Goal: Information Seeking & Learning: Learn about a topic

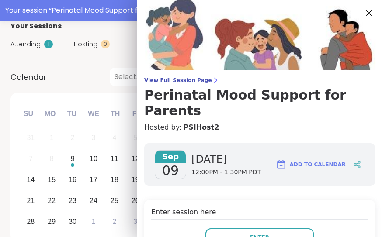
scroll to position [95, 0]
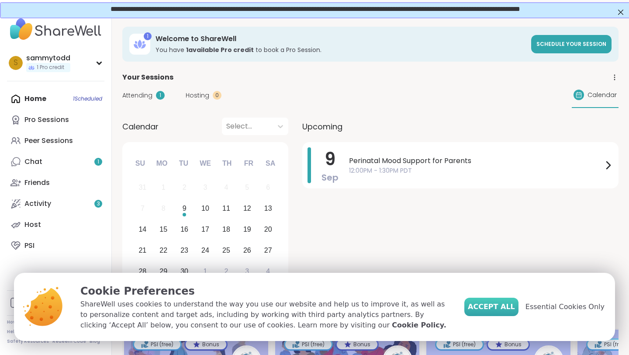
click at [381, 237] on button "Accept All" at bounding box center [492, 307] width 54 height 18
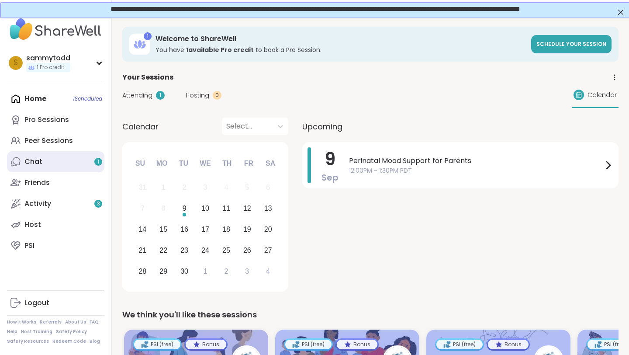
click at [90, 160] on link "Chat 1" at bounding box center [55, 161] width 97 height 21
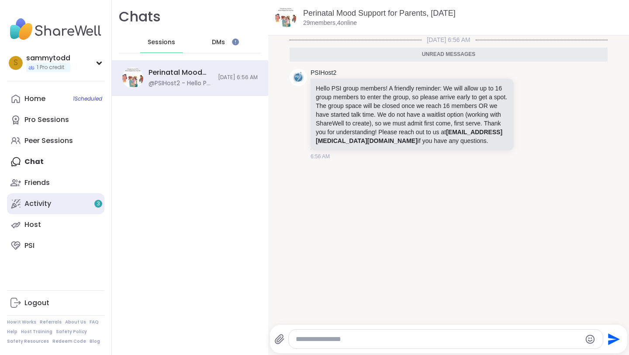
click at [43, 210] on link "Activity 3" at bounding box center [55, 203] width 97 height 21
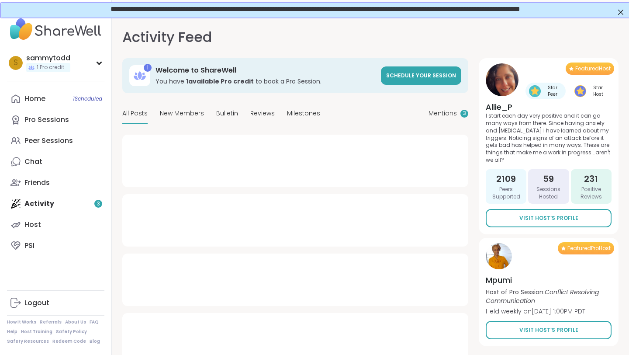
type textarea "*"
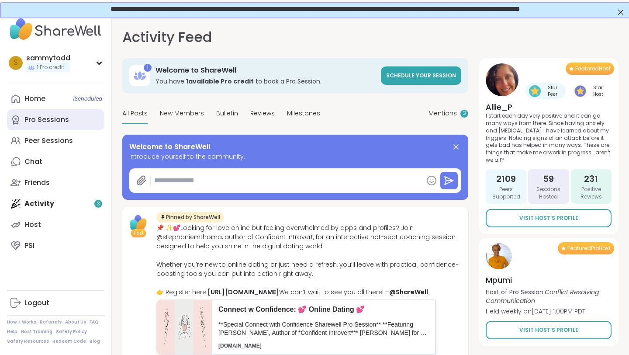
click at [52, 114] on link "Pro Sessions" at bounding box center [55, 119] width 97 height 21
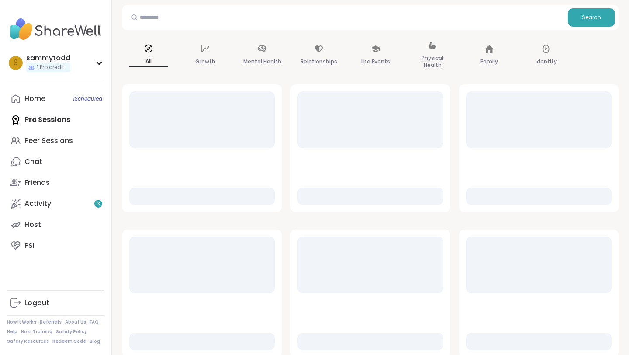
scroll to position [146, 0]
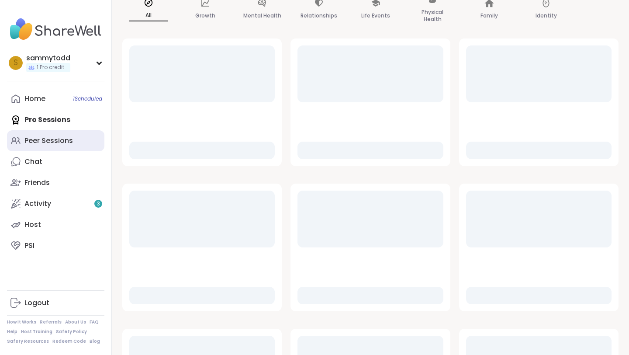
click at [57, 138] on div "Peer Sessions" at bounding box center [48, 141] width 49 height 10
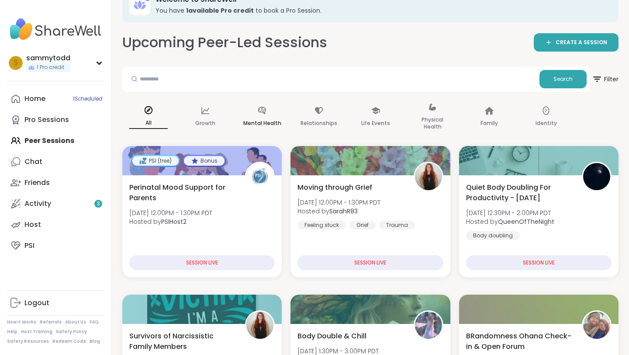
scroll to position [22, 0]
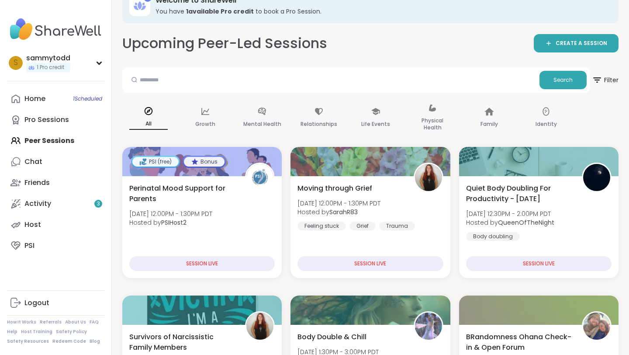
click at [240, 88] on div at bounding box center [331, 80] width 410 height 18
click at [228, 80] on input "text" at bounding box center [331, 79] width 410 height 17
type input "********"
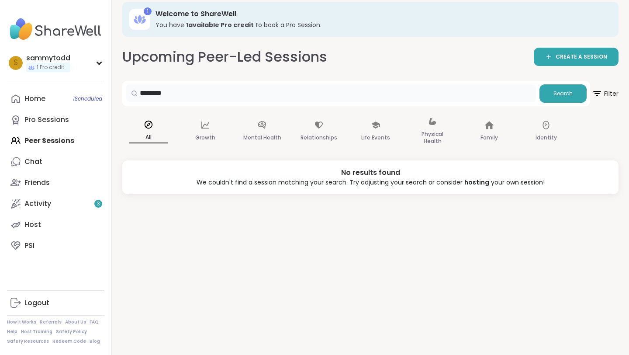
scroll to position [9, 0]
drag, startPoint x: 218, startPoint y: 98, endPoint x: 112, endPoint y: 95, distance: 106.2
click at [112, 95] on div "1 Welcome to ShareWell You have 1 available Pro credit to book a Pro Session. U…" at bounding box center [370, 168] width 517 height 355
click at [381, 94] on div "1 Welcome to ShareWell You have 1 available Pro credit to book a Pro Session. U…" at bounding box center [370, 168] width 517 height 355
click at [374, 93] on input "text" at bounding box center [331, 92] width 410 height 17
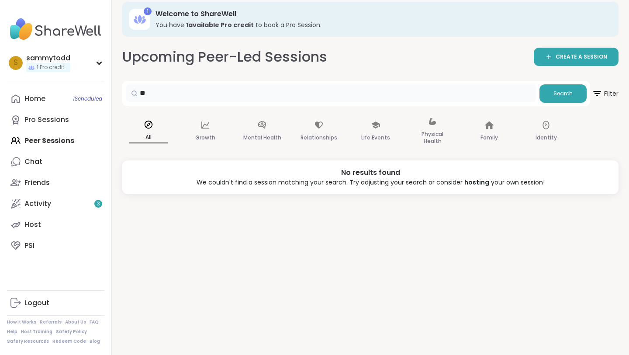
type input "*"
click at [70, 140] on div "Home 1 Scheduled Pro Sessions Peer Sessions Chat Friends Activity 3 Host PSI" at bounding box center [55, 172] width 97 height 168
click at [58, 140] on div "Home 1 Scheduled Pro Sessions Peer Sessions Chat Friends Activity 3 Host PSI" at bounding box center [55, 172] width 97 height 168
click at [149, 130] on div "All" at bounding box center [148, 132] width 52 height 44
click at [49, 97] on link "Home 1 Scheduled" at bounding box center [55, 98] width 97 height 21
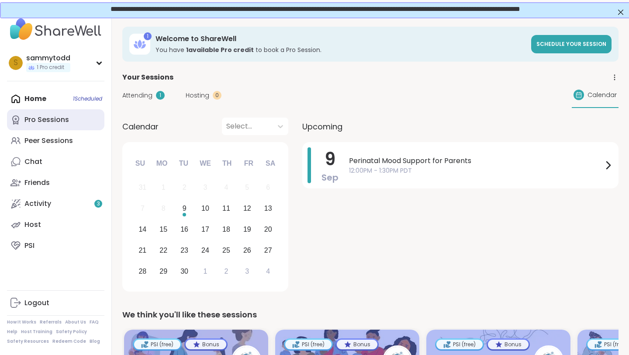
click at [52, 125] on link "Pro Sessions" at bounding box center [55, 119] width 97 height 21
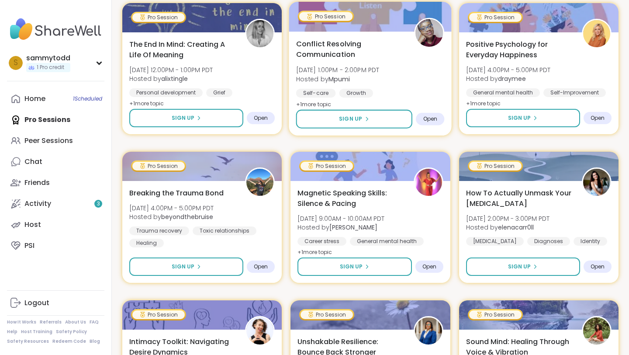
scroll to position [481, 0]
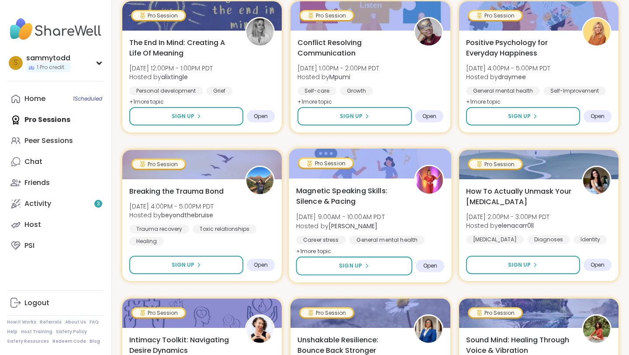
click at [317, 164] on div "Pro Session" at bounding box center [325, 163] width 53 height 9
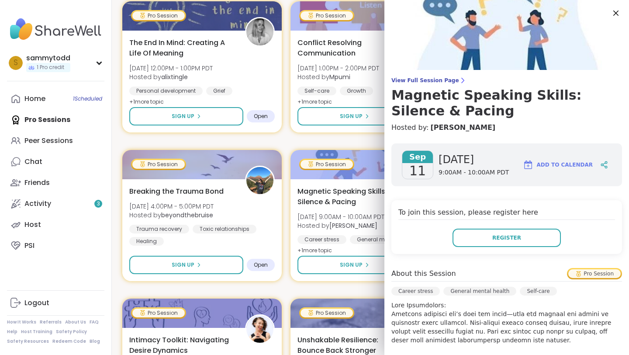
click at [381, 237] on div "Pro Session" at bounding box center [595, 273] width 52 height 9
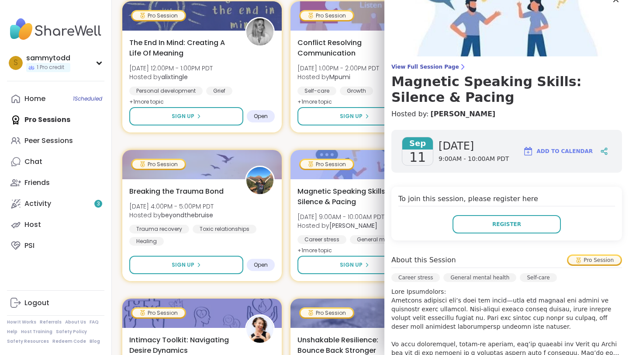
scroll to position [13, 0]
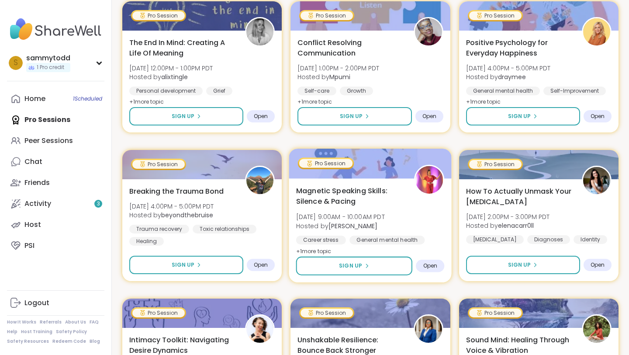
click at [352, 226] on b "Lisa_LaCroix" at bounding box center [353, 225] width 49 height 9
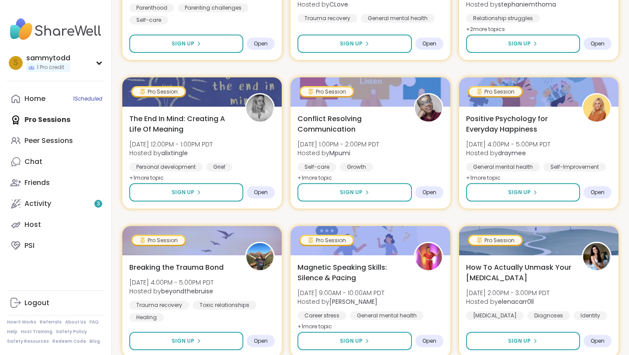
scroll to position [0, 0]
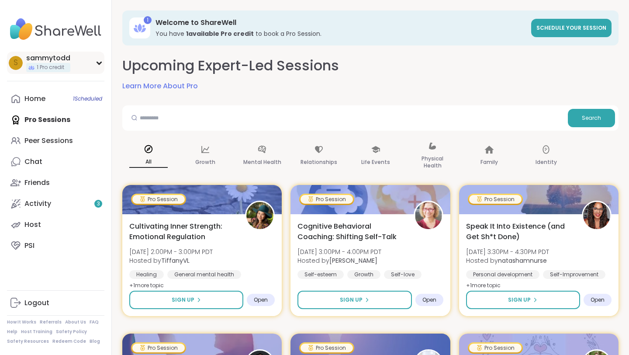
click at [41, 68] on span "1 Pro credit" at bounding box center [51, 67] width 28 height 7
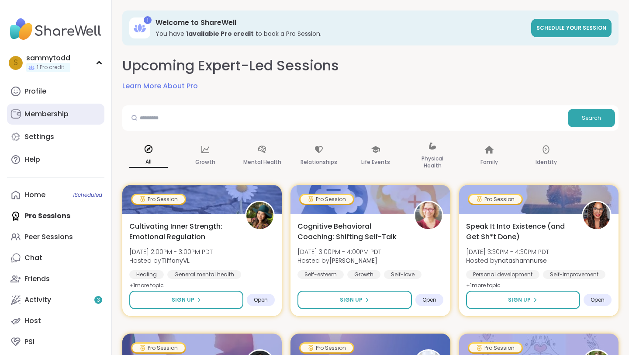
click at [62, 120] on link "Membership" at bounding box center [55, 114] width 97 height 21
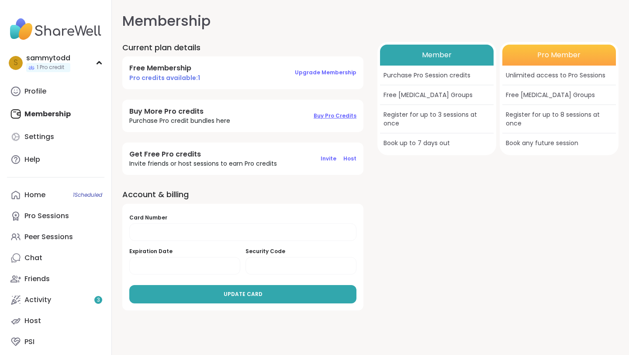
click at [338, 119] on span "Buy Pro Credits" at bounding box center [335, 115] width 43 height 7
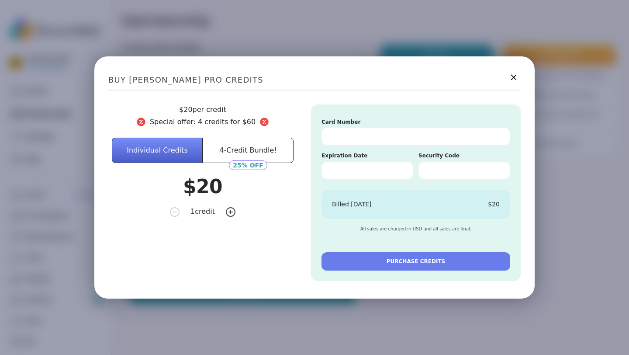
click at [381, 77] on icon at bounding box center [513, 77] width 11 height 11
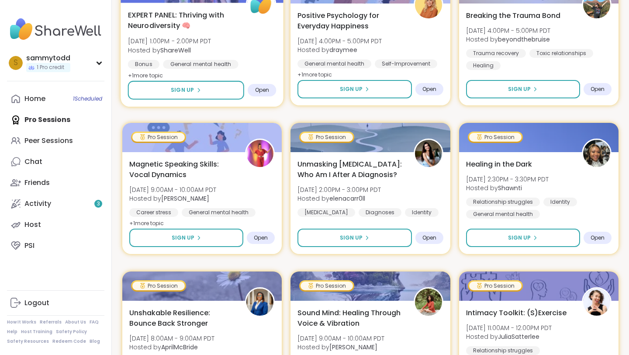
scroll to position [1631, 0]
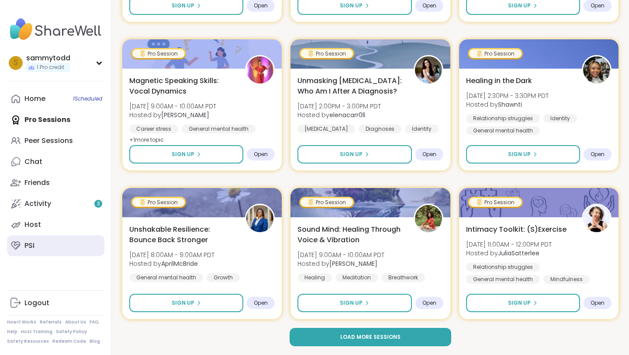
click at [64, 237] on link "PSI" at bounding box center [55, 245] width 97 height 21
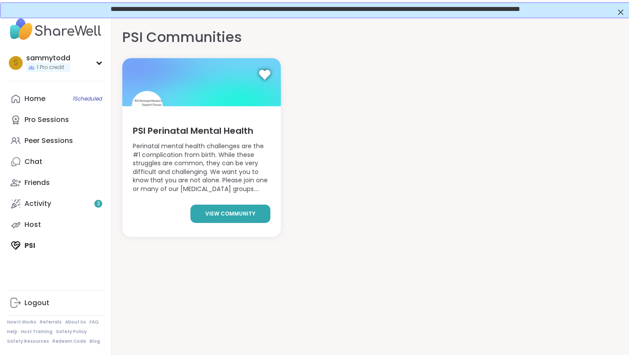
click at [255, 215] on link "view community" at bounding box center [231, 214] width 80 height 18
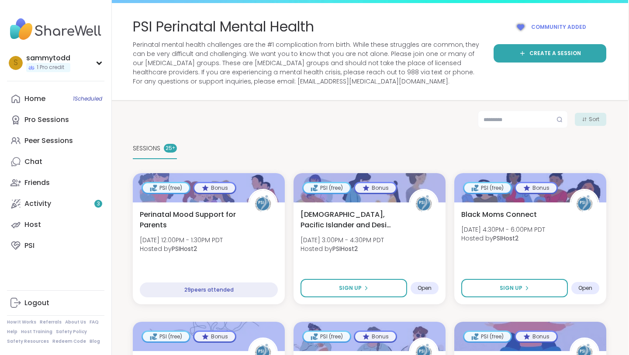
scroll to position [0, 1]
